Goal: Check status: Check status

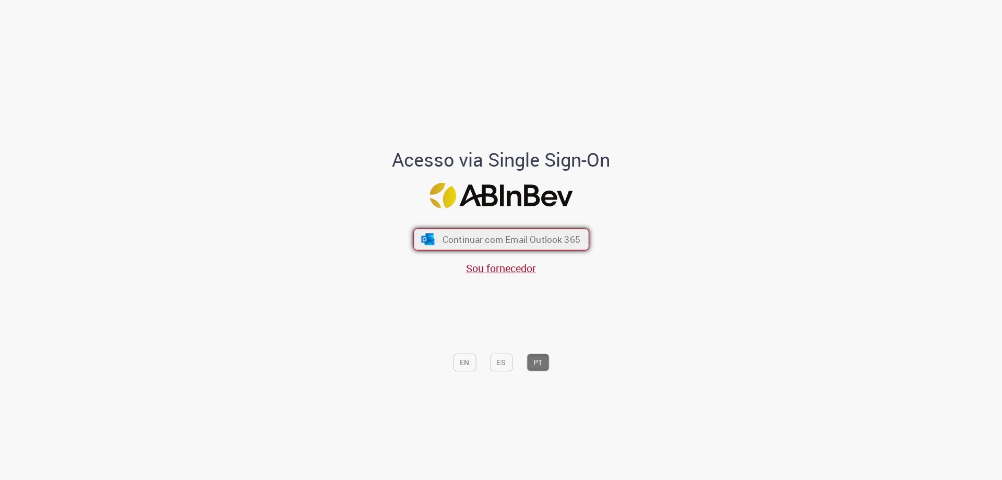
click at [481, 243] on span "Continuar com Email Outlook 365" at bounding box center [511, 239] width 138 height 12
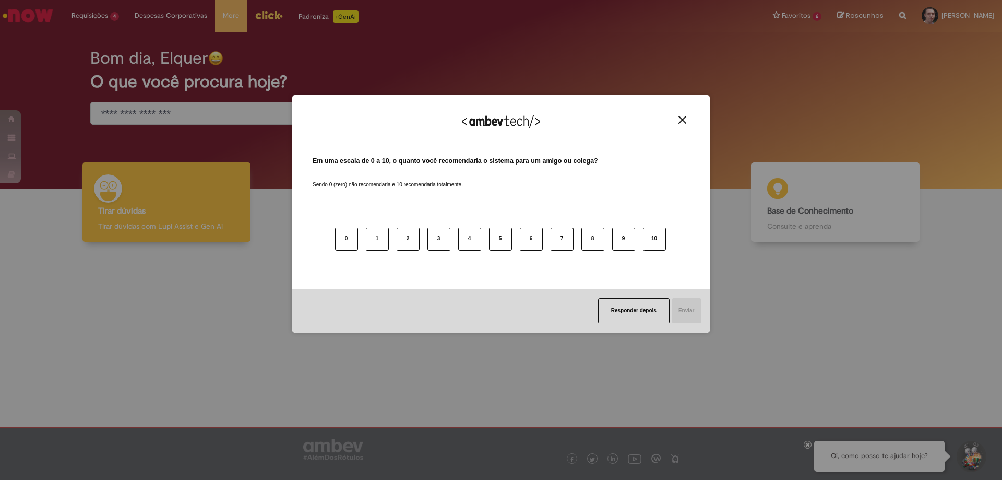
click at [677, 122] on button "Close" at bounding box center [683, 119] width 14 height 9
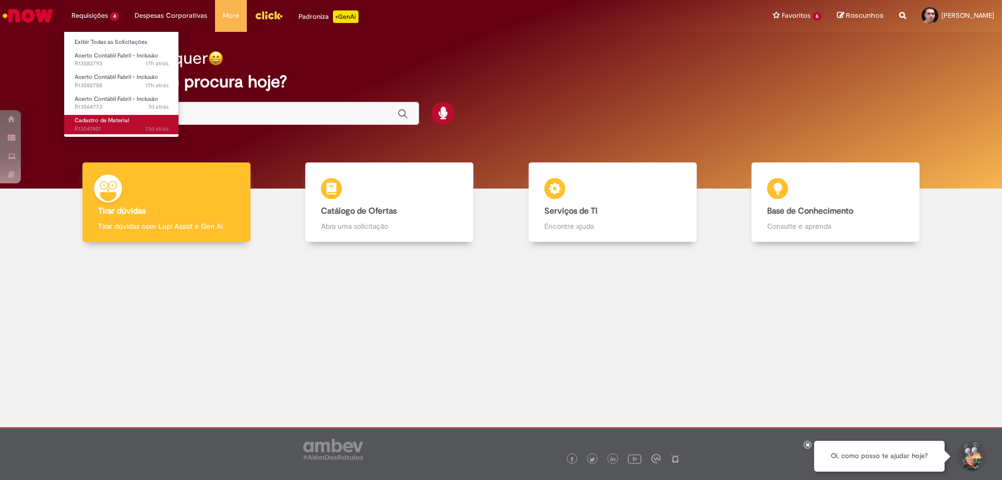
click at [102, 122] on span "Cadastro de Material" at bounding box center [102, 120] width 54 height 8
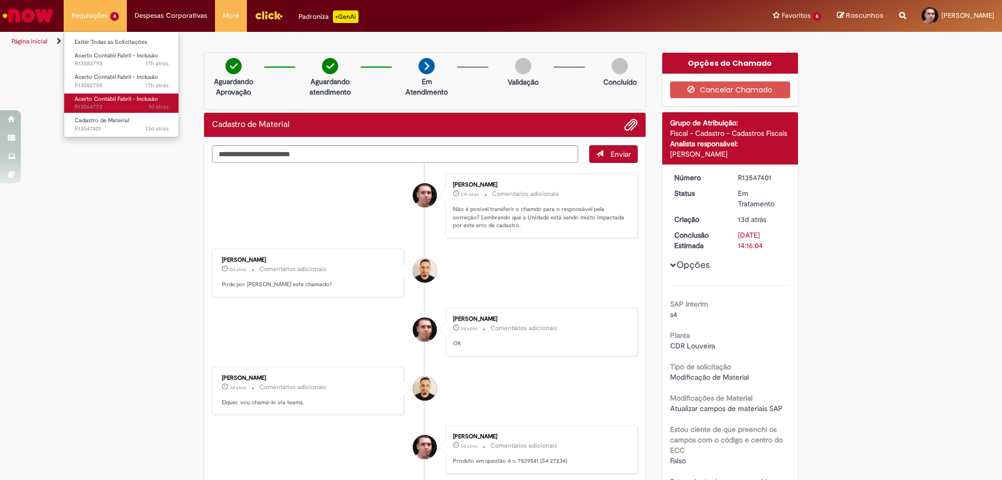
click at [100, 103] on span "7d atrás 7 dias atrás R13564773" at bounding box center [122, 107] width 94 height 8
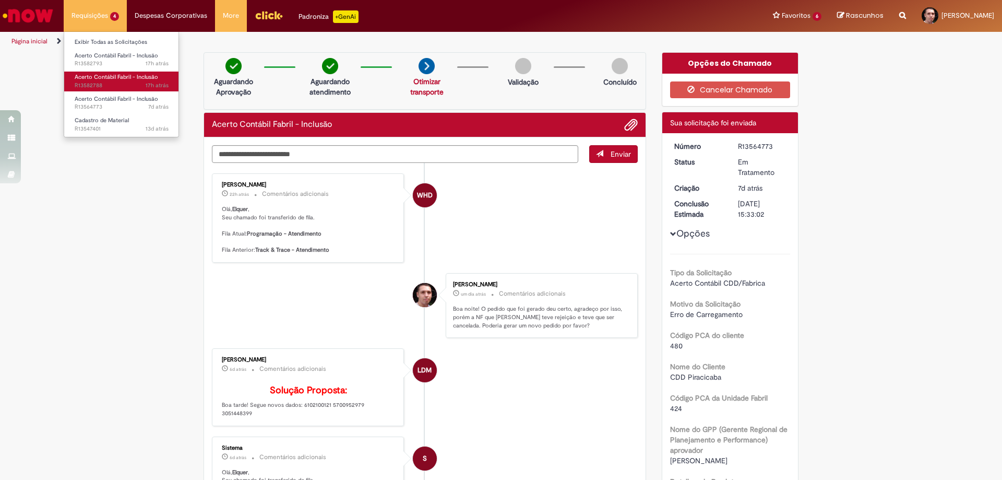
click at [120, 77] on span "Acerto Contábil Fabril - Inclusão" at bounding box center [117, 77] width 84 height 8
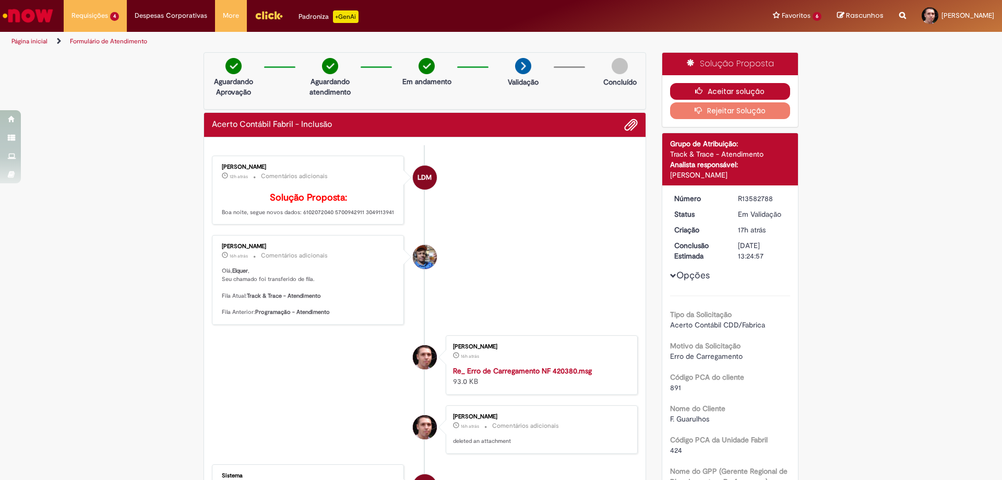
click at [737, 90] on button "Aceitar solução" at bounding box center [730, 91] width 121 height 17
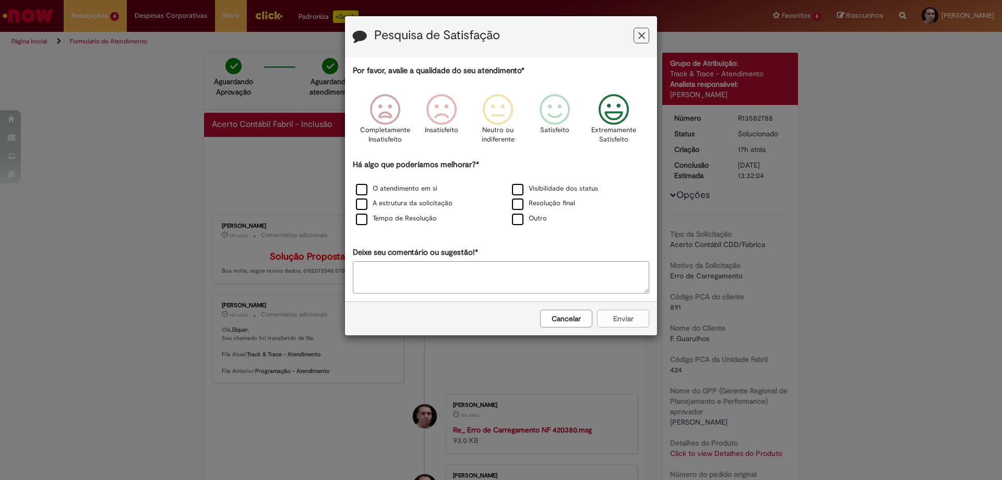
click at [608, 122] on icon "Feedback" at bounding box center [614, 109] width 39 height 31
click at [423, 222] on label "Tempo de Resolução" at bounding box center [396, 219] width 81 height 10
click at [636, 318] on button "Enviar" at bounding box center [623, 319] width 52 height 18
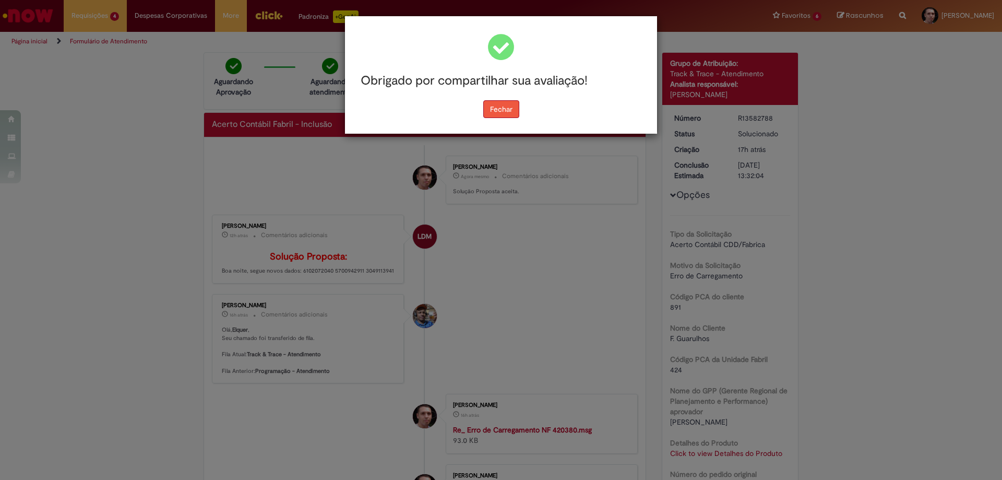
click at [506, 108] on button "Fechar" at bounding box center [501, 109] width 36 height 18
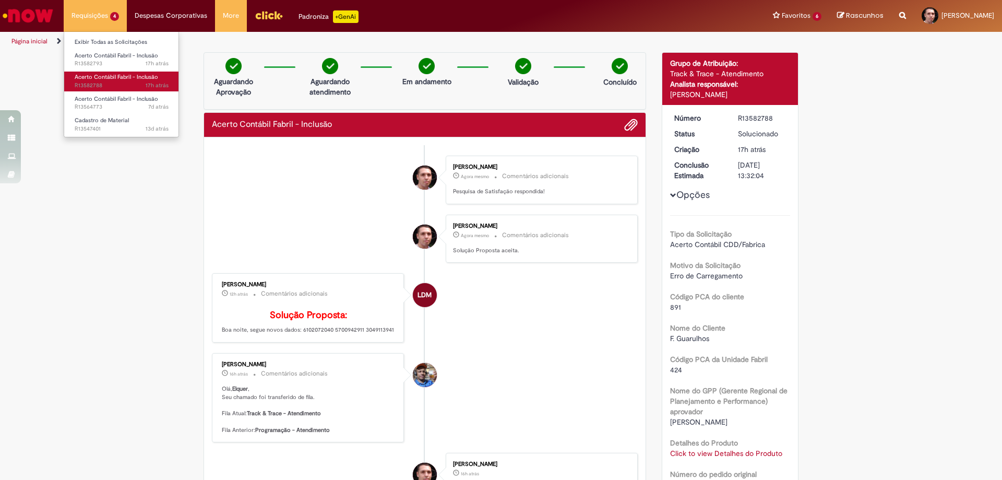
click at [99, 82] on span "17h atrás 17 horas atrás R13582788" at bounding box center [122, 85] width 94 height 8
click at [97, 76] on span "Acerto Contábil Fabril - Inclusão" at bounding box center [117, 77] width 84 height 8
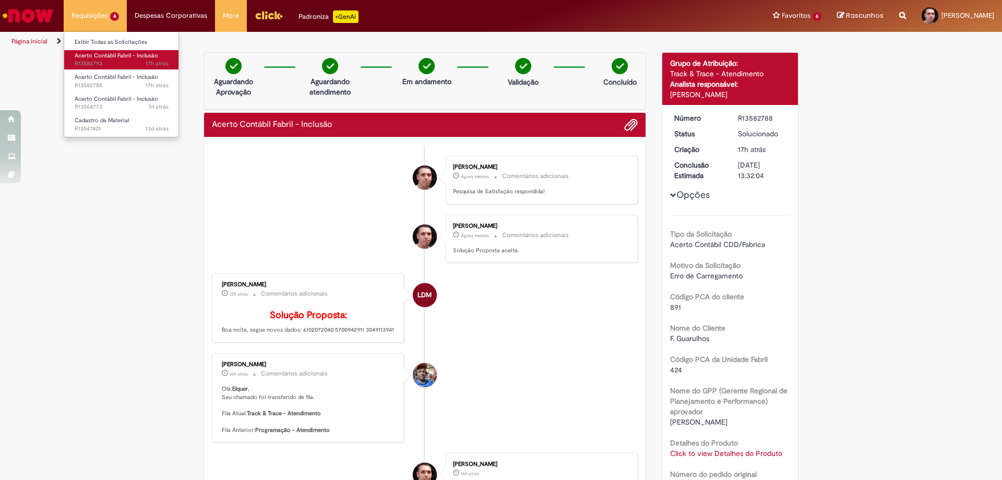
click at [105, 58] on span "Acerto Contábil Fabril - Inclusão" at bounding box center [117, 56] width 84 height 8
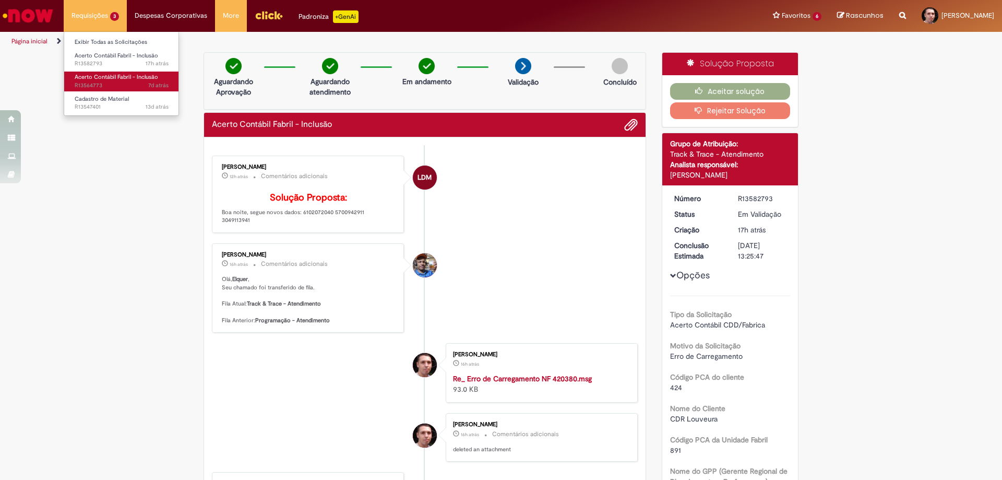
click at [103, 85] on span "7d atrás 7 dias atrás R13564773" at bounding box center [122, 85] width 94 height 8
